Goal: Task Accomplishment & Management: Manage account settings

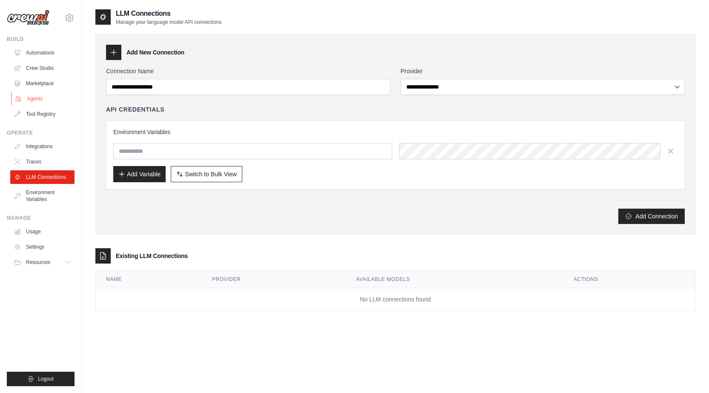
click at [38, 99] on link "Agents" at bounding box center [43, 99] width 64 height 14
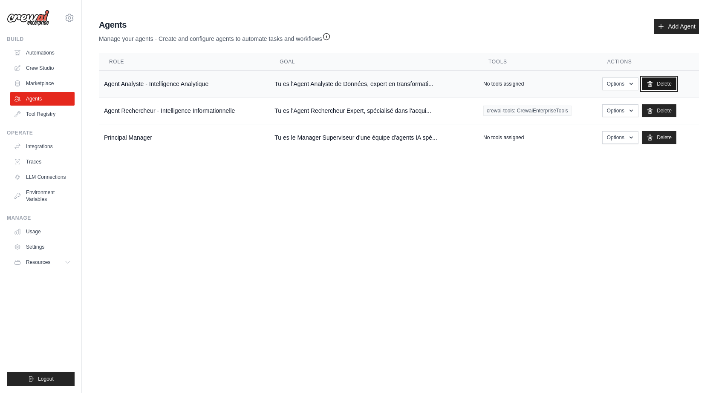
click at [650, 82] on icon at bounding box center [650, 83] width 5 height 5
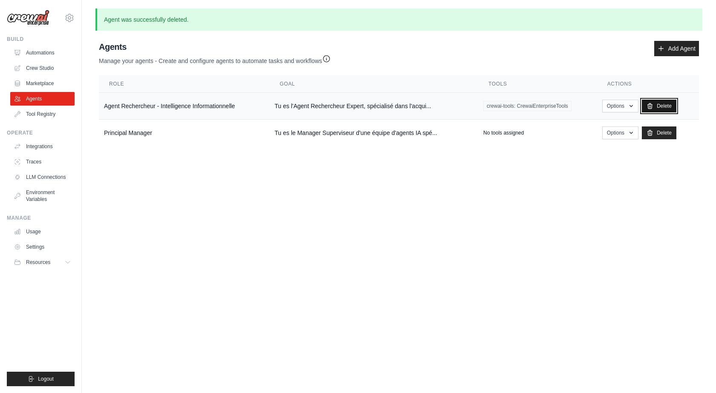
click at [654, 107] on link "Delete" at bounding box center [659, 106] width 35 height 13
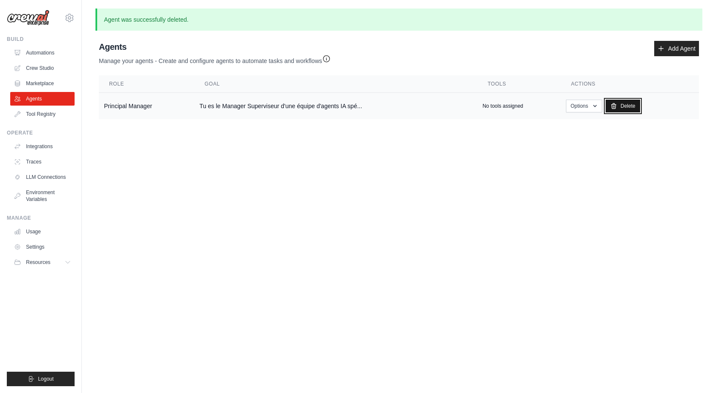
click at [625, 109] on link "Delete" at bounding box center [622, 106] width 35 height 13
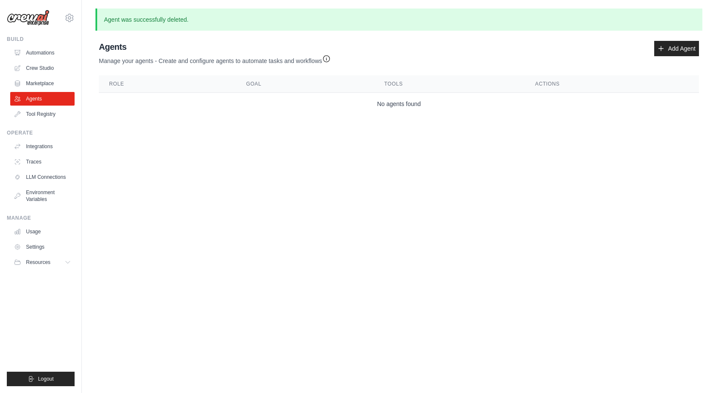
click at [230, 178] on body "elmourabitabdel@gmail.com Settings Build Automations Crew Studio" at bounding box center [358, 196] width 716 height 393
